Goal: Task Accomplishment & Management: Complete application form

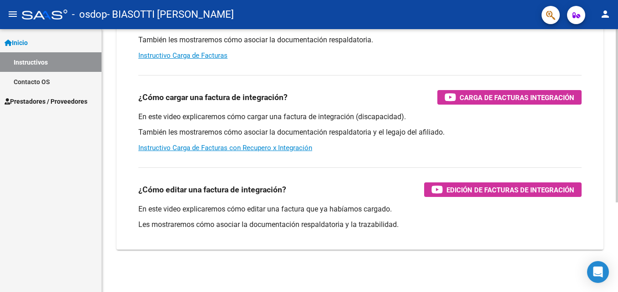
scroll to position [136, 0]
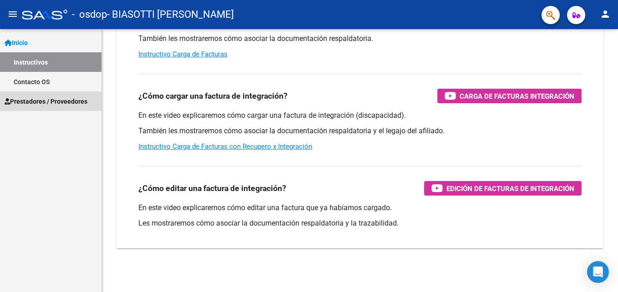
click at [26, 99] on span "Prestadores / Proveedores" at bounding box center [46, 101] width 83 height 10
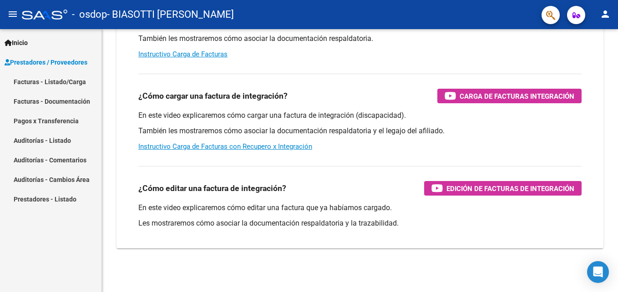
click at [35, 82] on link "Facturas - Listado/Carga" at bounding box center [50, 82] width 101 height 20
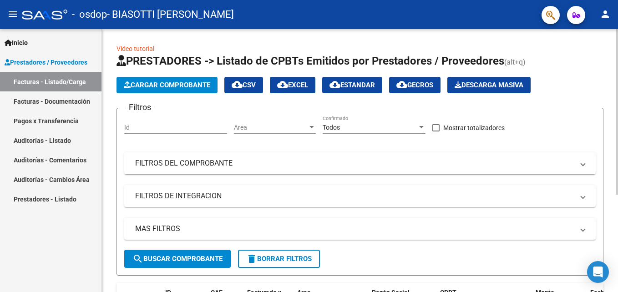
click at [157, 86] on span "Cargar Comprobante" at bounding box center [167, 85] width 86 height 8
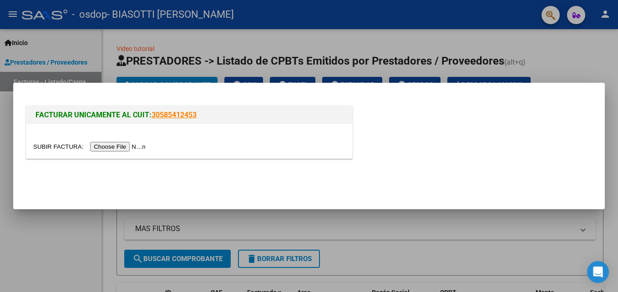
click at [119, 149] on input "file" at bounding box center [90, 147] width 115 height 10
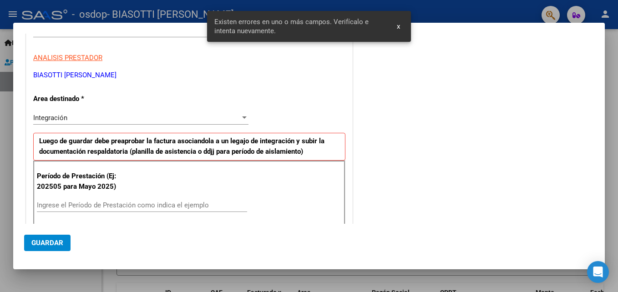
scroll to position [205, 0]
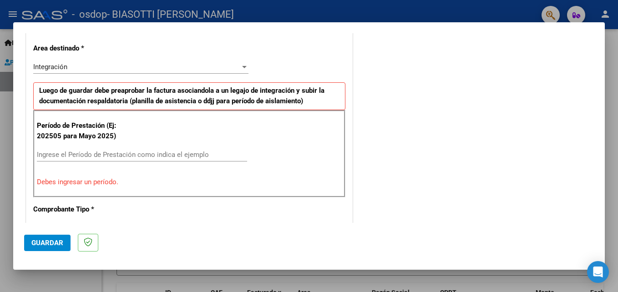
click at [53, 150] on div "Ingrese el Período de Prestación como indica el ejemplo" at bounding box center [142, 155] width 210 height 14
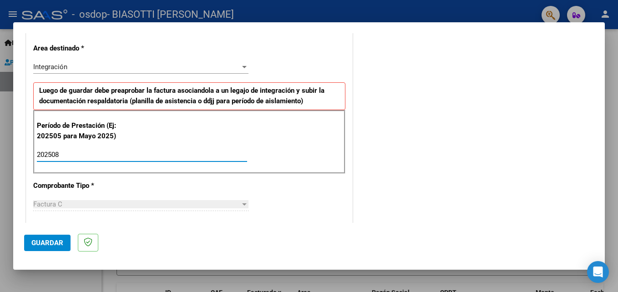
type input "202508"
click at [44, 240] on span "Guardar" at bounding box center [47, 243] width 32 height 8
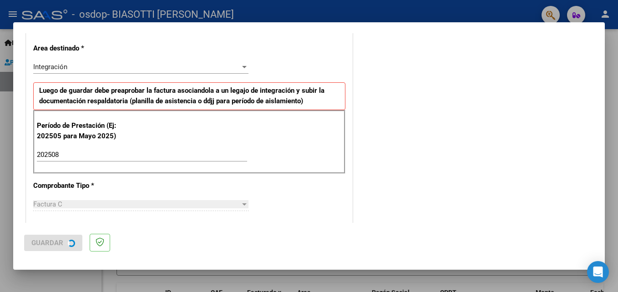
scroll to position [0, 0]
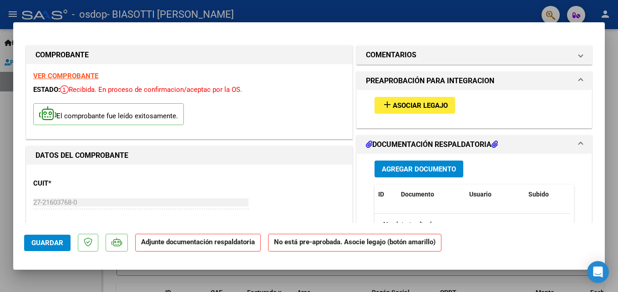
click at [408, 106] on span "Asociar Legajo" at bounding box center [420, 105] width 55 height 8
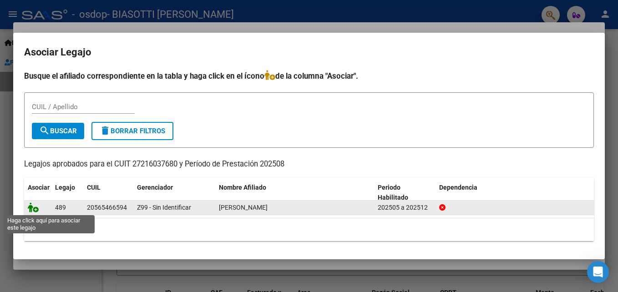
click at [33, 208] on icon at bounding box center [33, 208] width 11 height 10
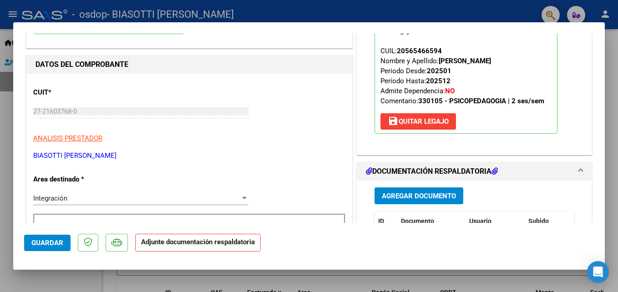
scroll to position [137, 0]
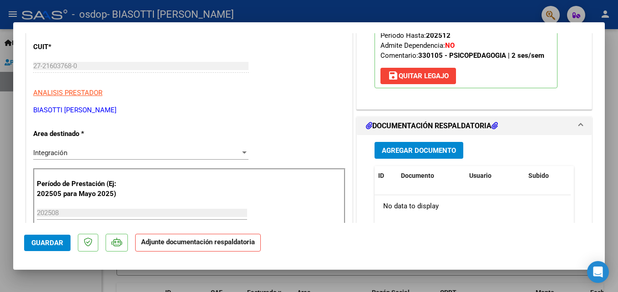
click at [383, 150] on span "Agregar Documento" at bounding box center [419, 151] width 74 height 8
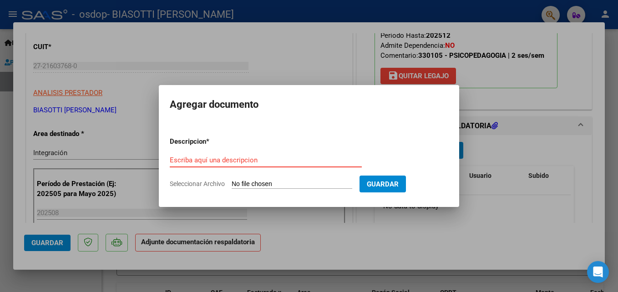
click at [189, 161] on input "Escriba aquí una descripcion" at bounding box center [266, 160] width 192 height 8
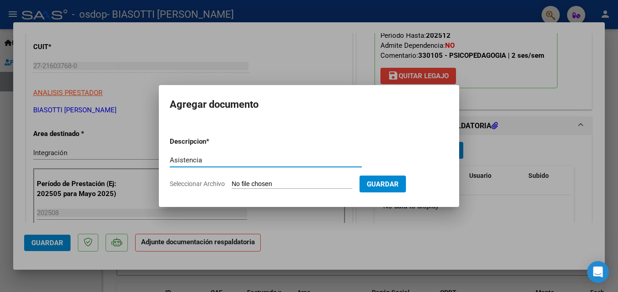
type input "Asistencia"
click at [179, 188] on form "Descripcion * Asistencia Escriba aquí una descripcion Seleccionar Archivo Guard…" at bounding box center [309, 163] width 279 height 66
click at [253, 182] on input "Seleccionar Archivo" at bounding box center [292, 184] width 121 height 9
type input "C:\fakepath\Asistencia Eusebio 08.jpg"
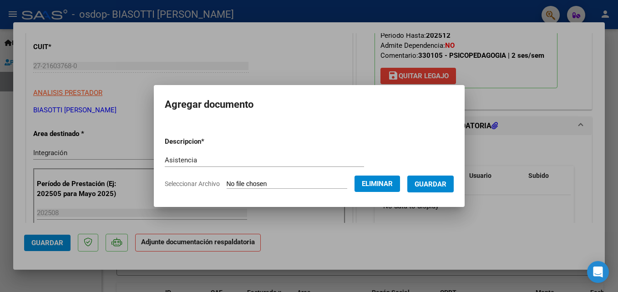
click at [426, 183] on button "Guardar" at bounding box center [430, 184] width 46 height 17
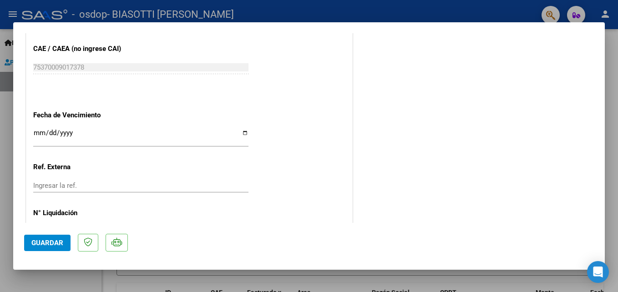
scroll to position [625, 0]
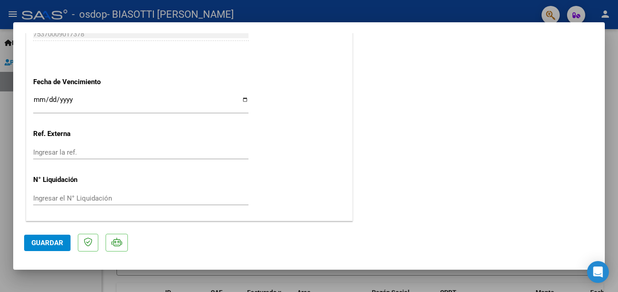
click at [36, 242] on span "Guardar" at bounding box center [47, 243] width 32 height 8
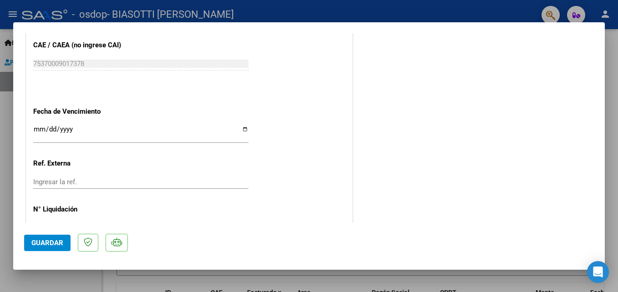
scroll to position [579, 0]
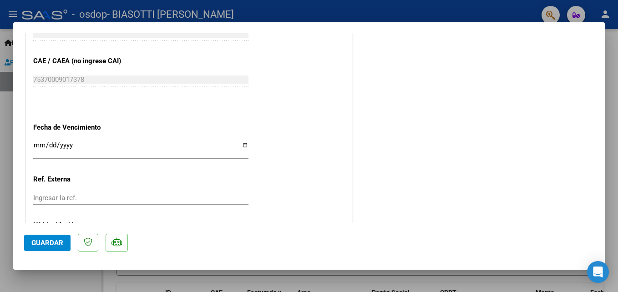
click at [50, 243] on span "Guardar" at bounding box center [47, 243] width 32 height 8
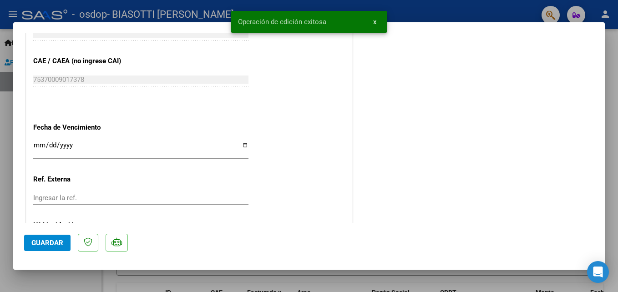
click at [379, 22] on button "x" at bounding box center [375, 22] width 18 height 16
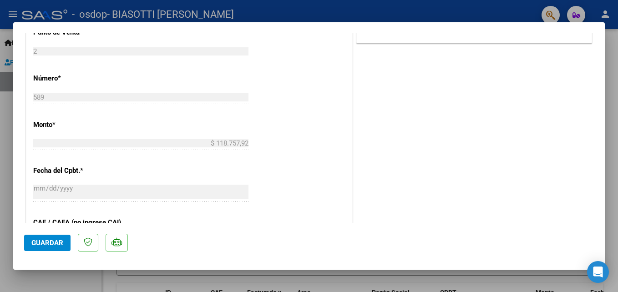
scroll to position [397, 0]
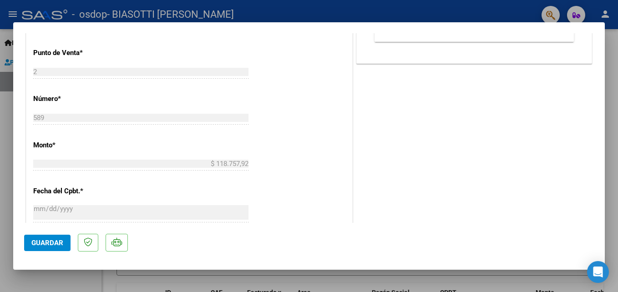
click at [14, 16] on div at bounding box center [309, 146] width 618 height 292
type input "$ 0,00"
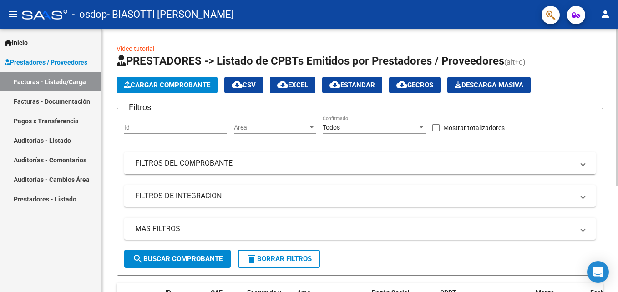
scroll to position [177, 0]
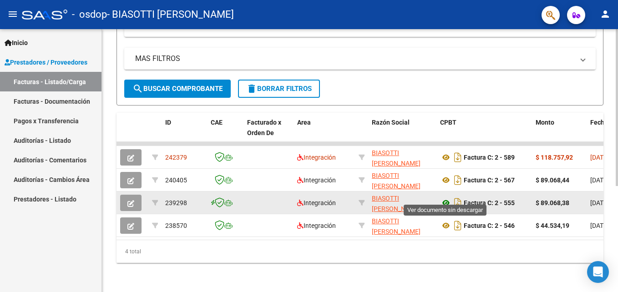
click at [441, 198] on icon at bounding box center [446, 203] width 12 height 11
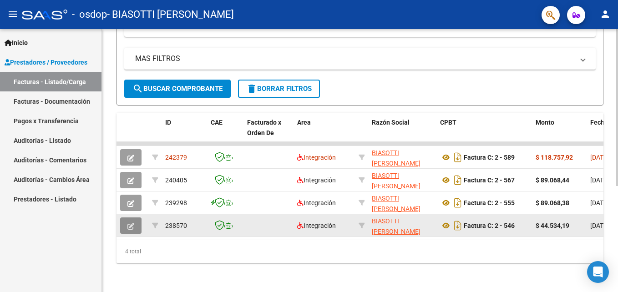
click at [129, 223] on icon "button" at bounding box center [130, 226] width 7 height 7
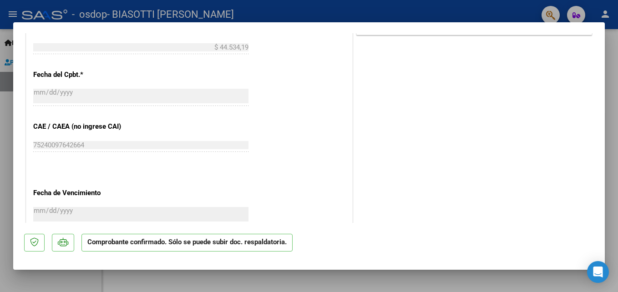
scroll to position [527, 0]
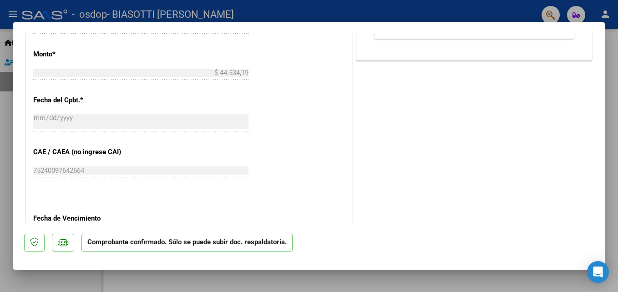
click at [11, 15] on div at bounding box center [309, 146] width 618 height 292
type input "$ 0,00"
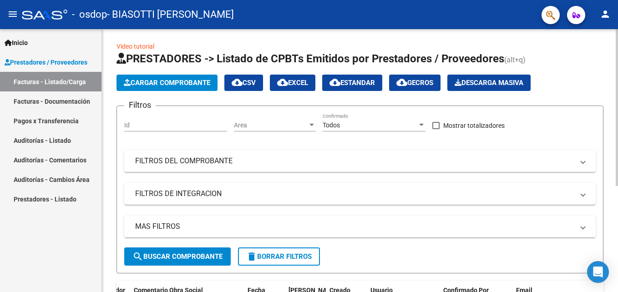
scroll to position [0, 0]
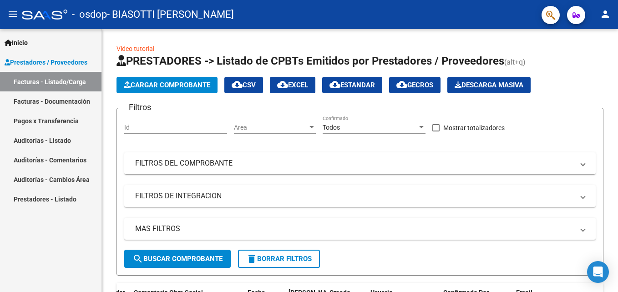
click at [55, 121] on link "Pagos x Transferencia" at bounding box center [50, 121] width 101 height 20
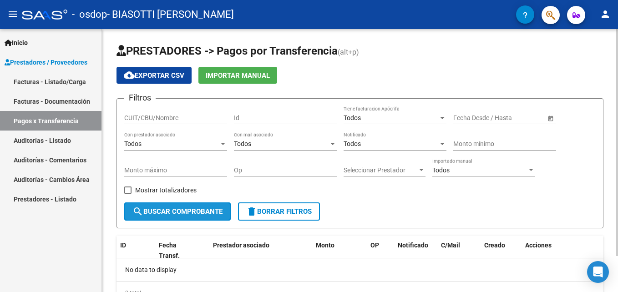
click at [183, 210] on span "search Buscar Comprobante" at bounding box center [177, 212] width 90 height 8
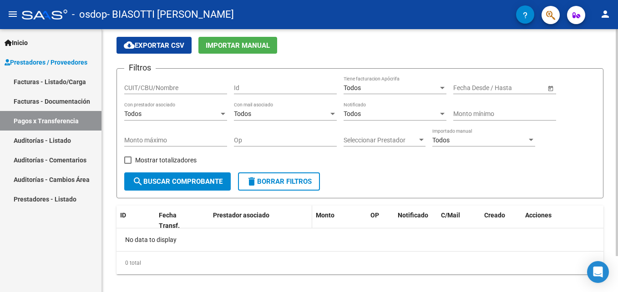
scroll to position [41, 0]
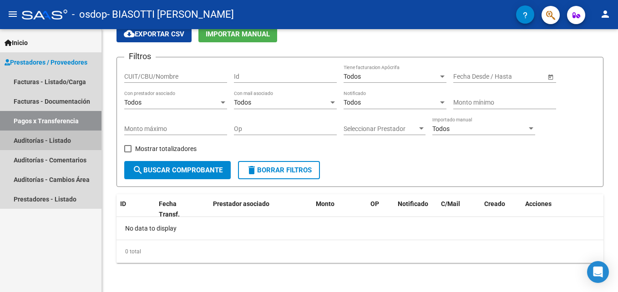
click at [46, 139] on link "Auditorías - Listado" at bounding box center [50, 141] width 101 height 20
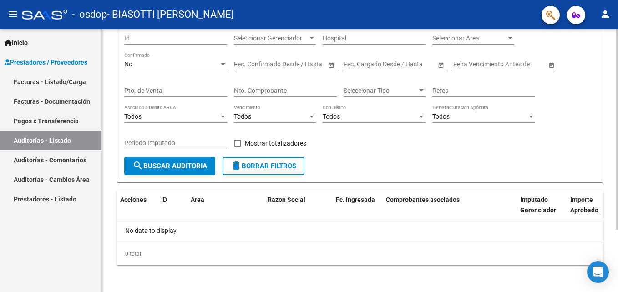
scroll to position [81, 0]
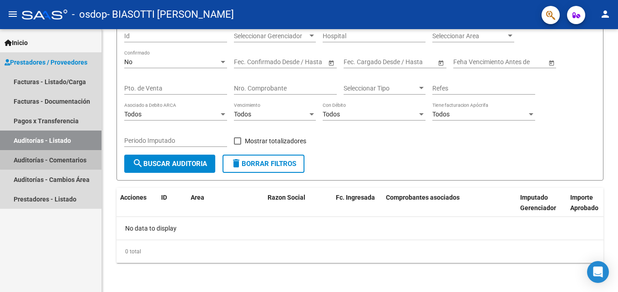
click at [61, 159] on link "Auditorías - Comentarios" at bounding box center [50, 160] width 101 height 20
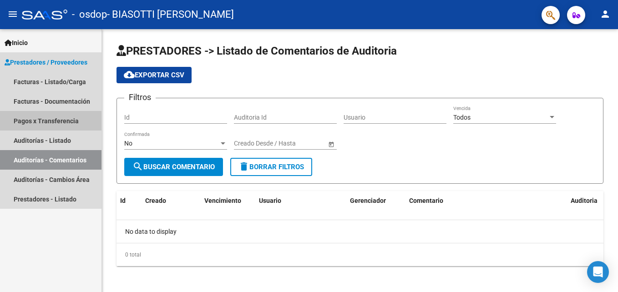
click at [44, 122] on link "Pagos x Transferencia" at bounding box center [50, 121] width 101 height 20
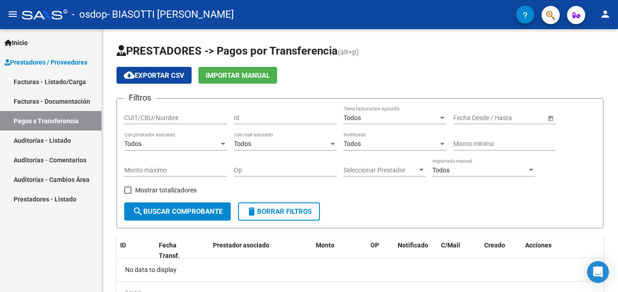
click at [25, 101] on link "Facturas - Documentación" at bounding box center [50, 101] width 101 height 20
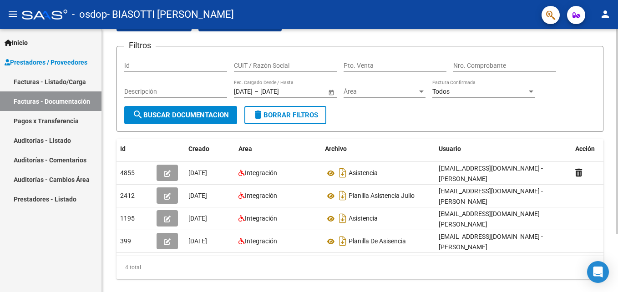
scroll to position [30, 0]
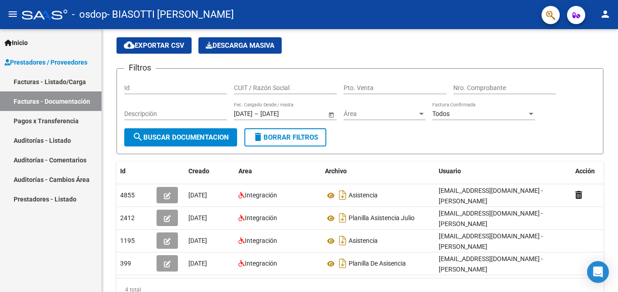
click at [66, 119] on link "Pagos x Transferencia" at bounding box center [50, 121] width 101 height 20
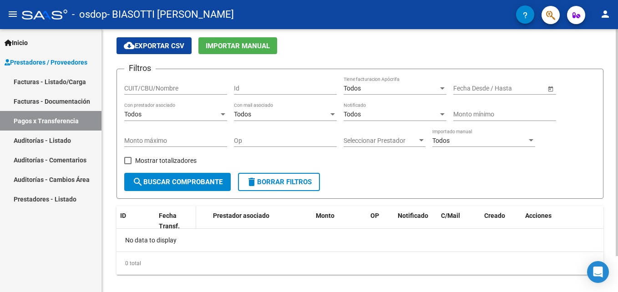
scroll to position [41, 0]
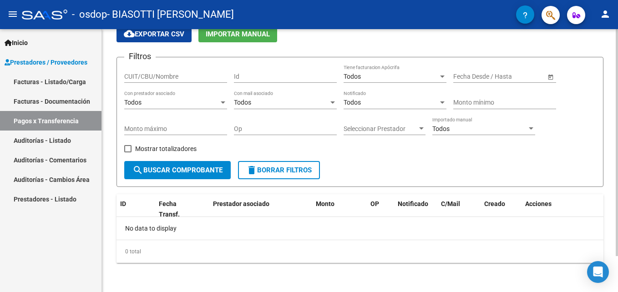
click at [192, 74] on input "CUIT/CBU/Nombre" at bounding box center [175, 77] width 103 height 8
type input "27216037680"
click at [167, 171] on span "search Buscar Comprobante" at bounding box center [177, 170] width 90 height 8
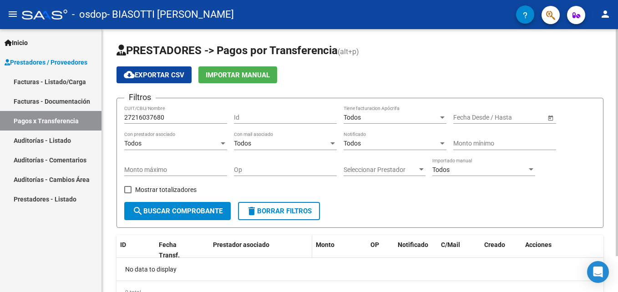
scroll to position [0, 0]
